Goal: Transaction & Acquisition: Purchase product/service

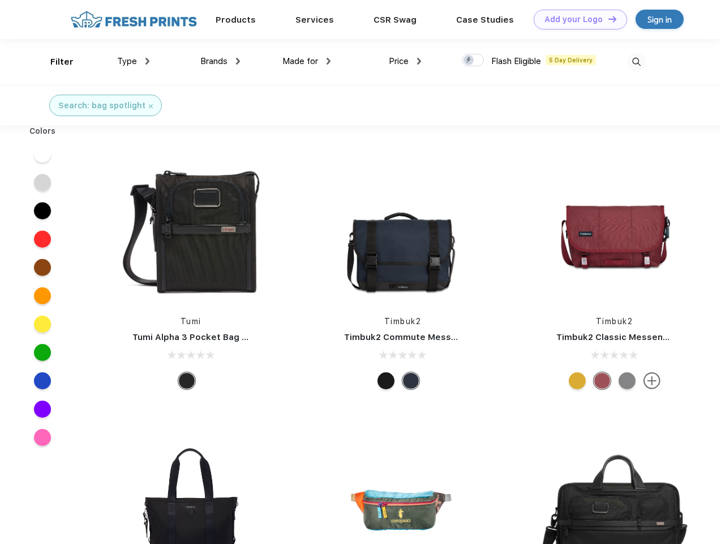
scroll to position [1, 0]
click at [576, 19] on link "Add your Logo Design Tool" at bounding box center [580, 20] width 93 height 20
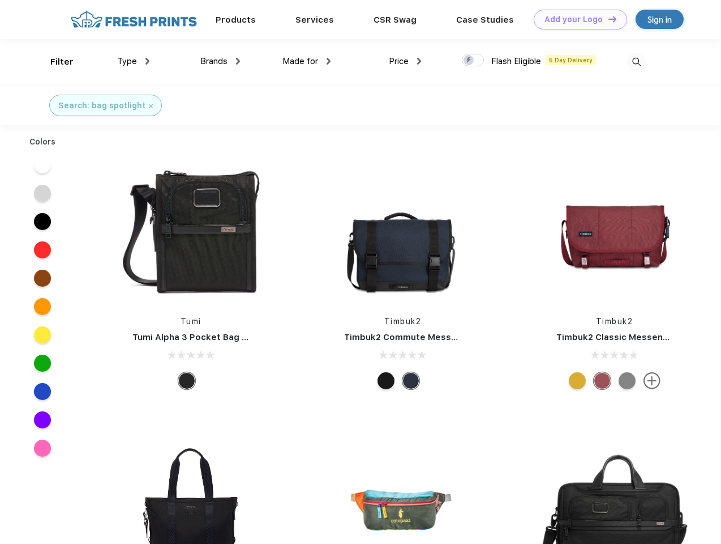
click at [0, 0] on div "Design Tool" at bounding box center [0, 0] width 0 height 0
click at [608, 19] on link "Add your Logo Design Tool" at bounding box center [580, 20] width 93 height 20
click at [54, 62] on div "Filter" at bounding box center [61, 61] width 23 height 13
click at [134, 61] on span "Type" at bounding box center [127, 61] width 20 height 10
click at [220, 61] on span "Brands" at bounding box center [213, 61] width 27 height 10
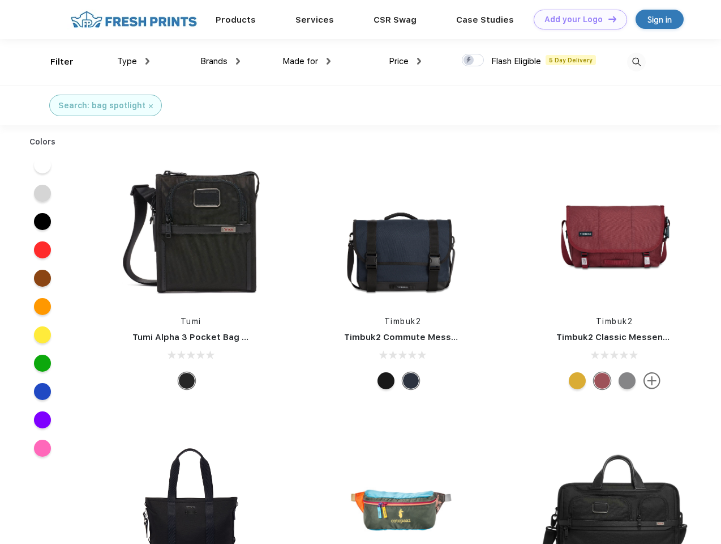
click at [307, 61] on span "Made for" at bounding box center [301, 61] width 36 height 10
click at [405, 61] on span "Price" at bounding box center [399, 61] width 20 height 10
click at [473, 61] on div at bounding box center [473, 60] width 22 height 12
click at [469, 61] on input "checkbox" at bounding box center [465, 56] width 7 height 7
click at [636, 62] on img at bounding box center [636, 62] width 19 height 19
